Goal: Information Seeking & Learning: Compare options

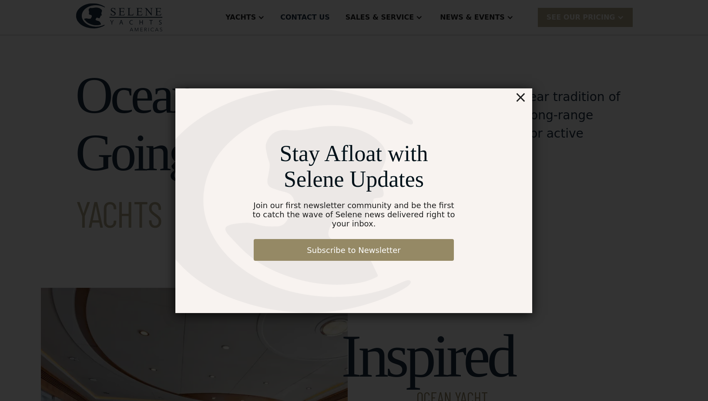
click at [524, 101] on div "×" at bounding box center [521, 96] width 13 height 17
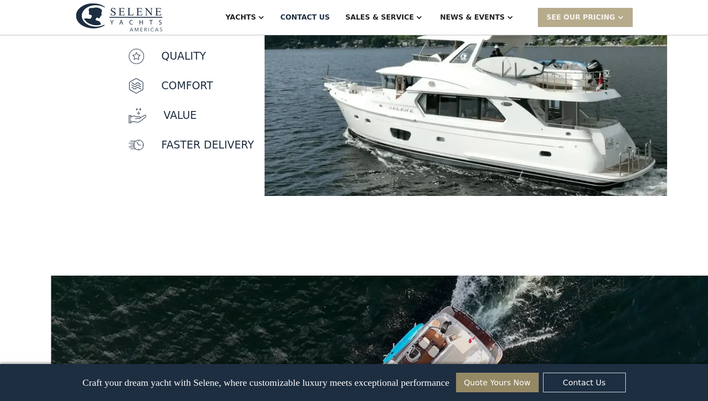
scroll to position [697, 0]
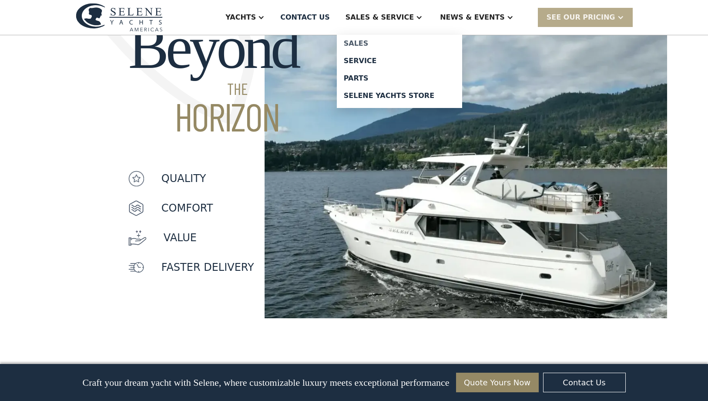
click at [389, 44] on div "Sales" at bounding box center [399, 43] width 111 height 7
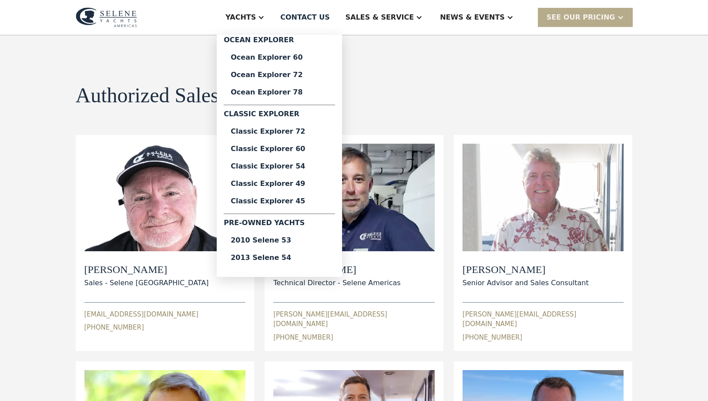
click at [304, 224] on div "Pre-Owned Yachts" at bounding box center [279, 225] width 111 height 14
click at [304, 220] on div "Pre-Owned Yachts" at bounding box center [279, 225] width 111 height 14
click at [304, 241] on div "2010 Selene 53" at bounding box center [280, 240] width 98 height 7
click at [314, 260] on div "2013 Selene 54" at bounding box center [280, 257] width 98 height 7
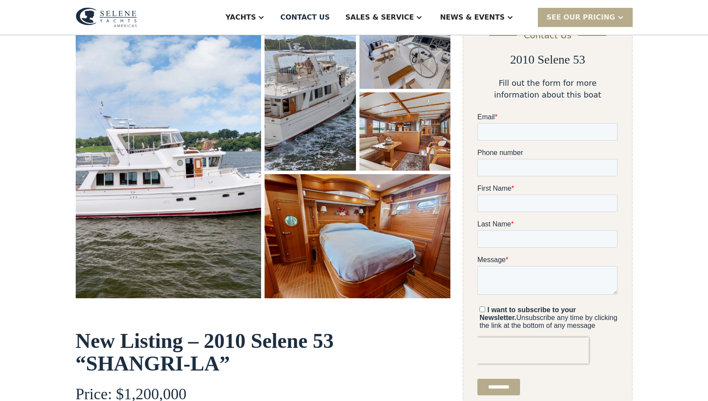
scroll to position [131, 0]
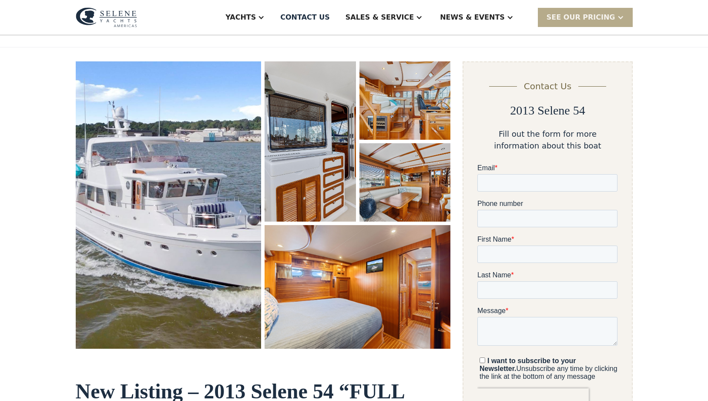
scroll to position [87, 0]
